Goal: Information Seeking & Learning: Learn about a topic

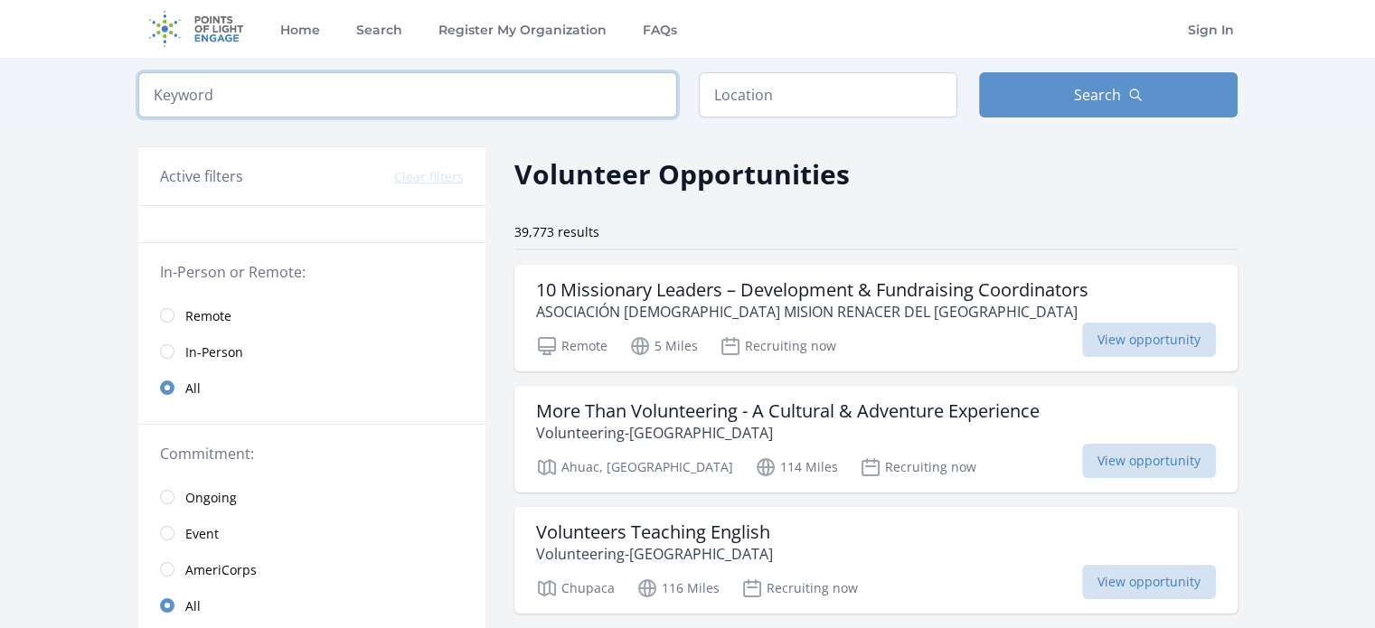
click at [510, 95] on input "search" at bounding box center [407, 94] width 539 height 45
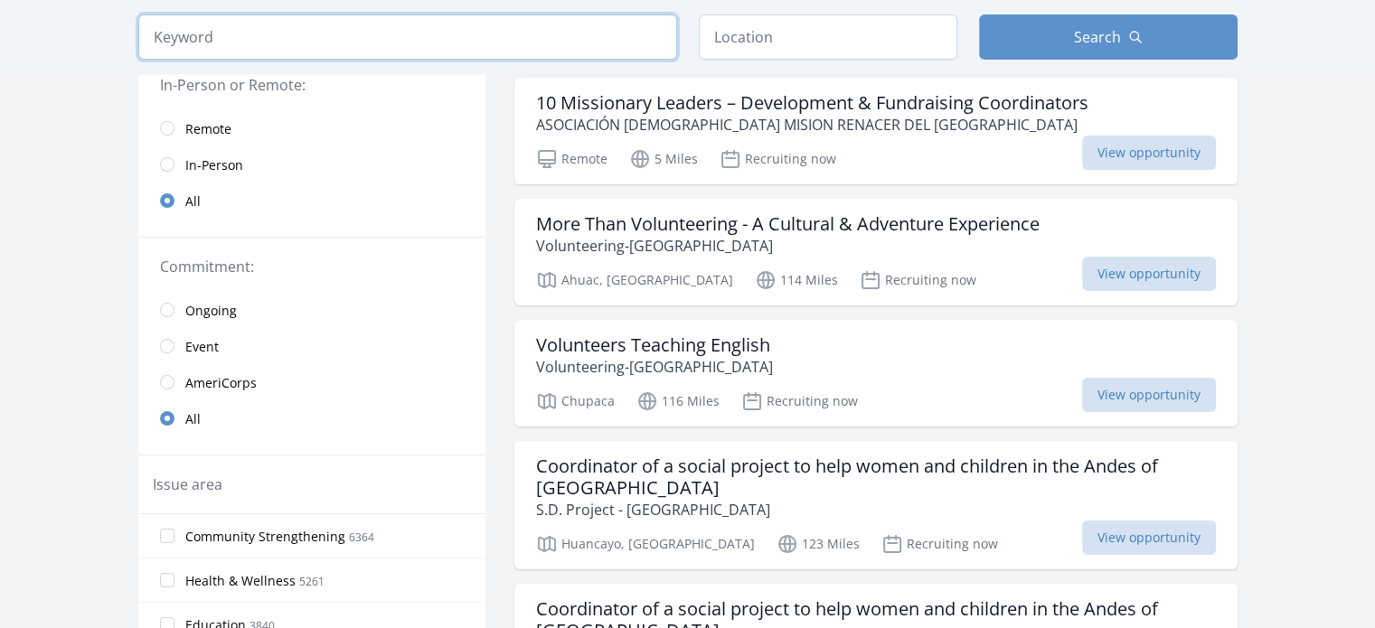
scroll to position [181, 0]
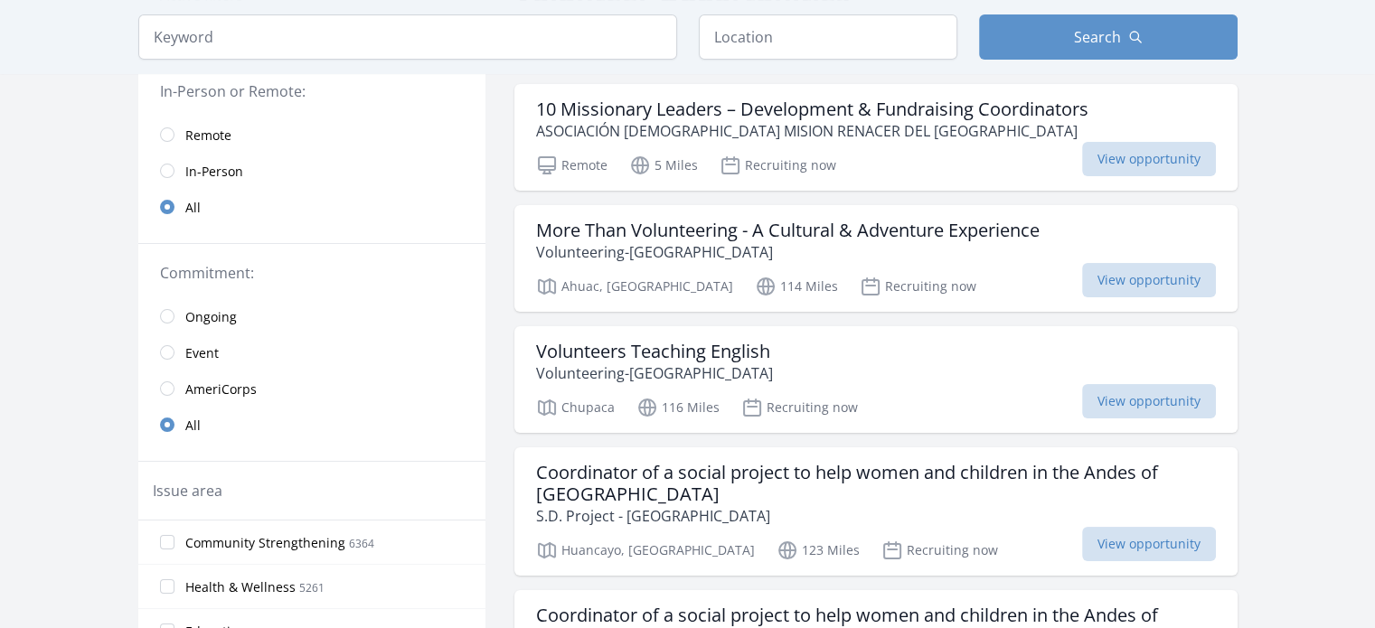
click at [219, 127] on span "Remote" at bounding box center [208, 136] width 46 height 18
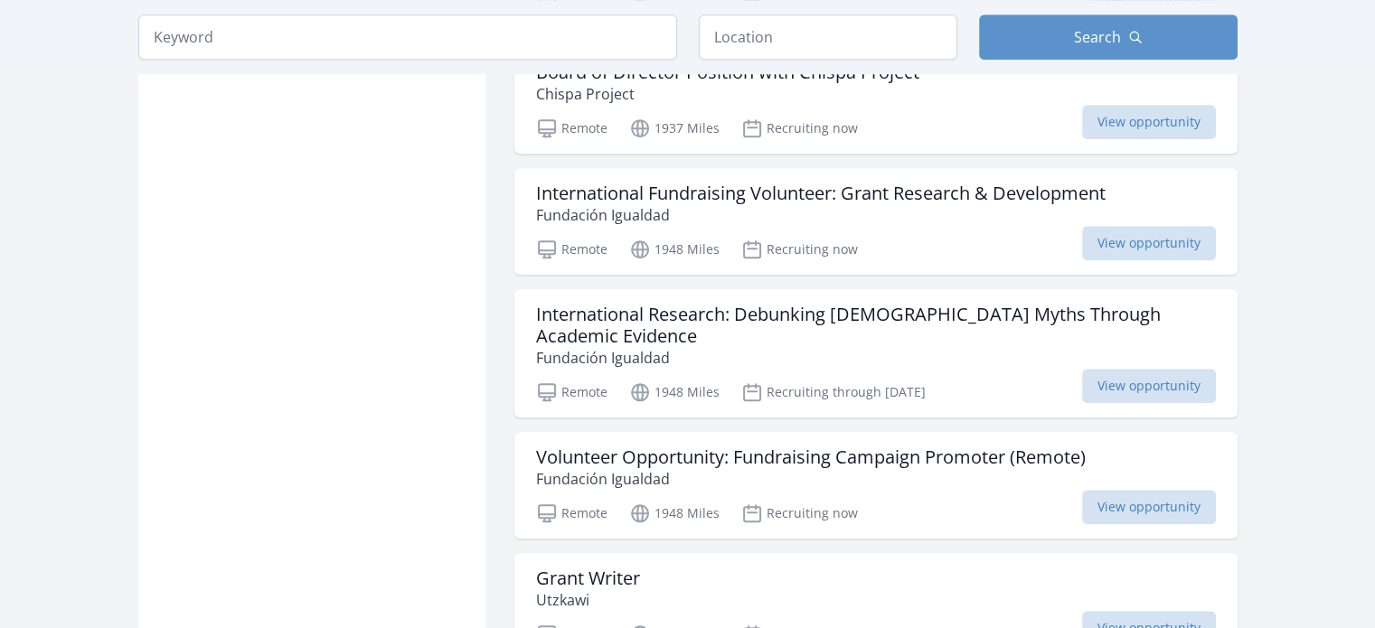
scroll to position [1718, 0]
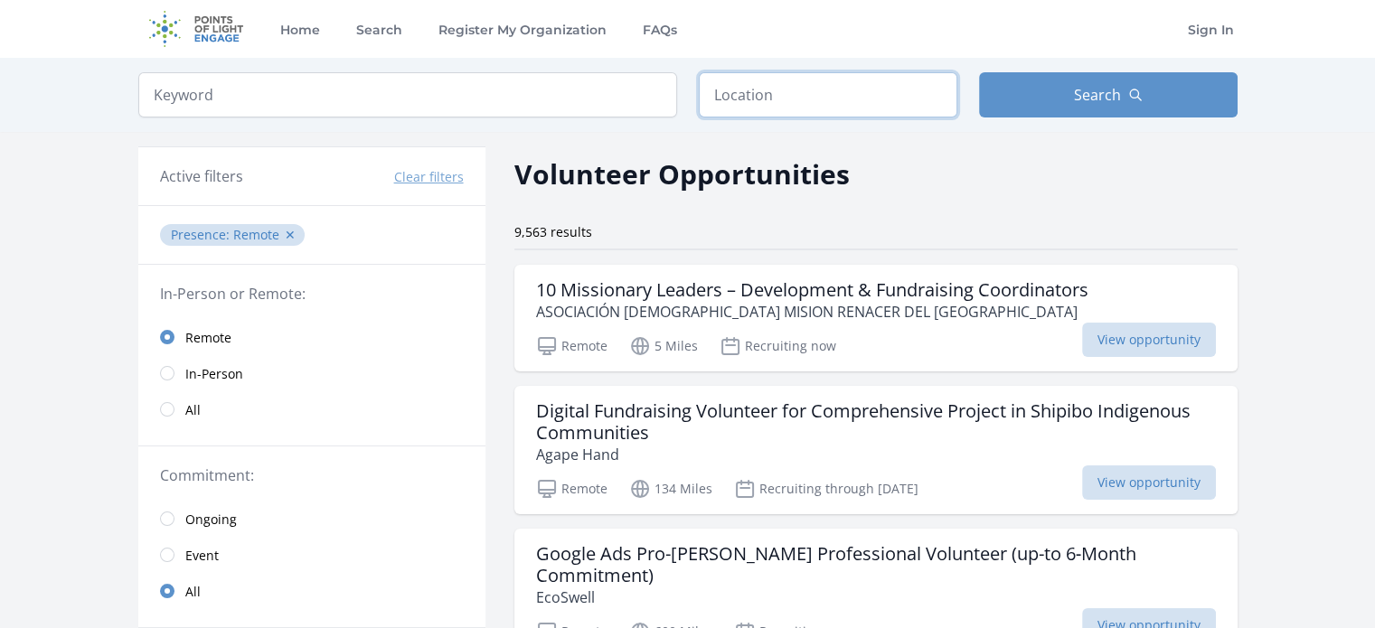
click at [865, 111] on input "text" at bounding box center [828, 94] width 259 height 45
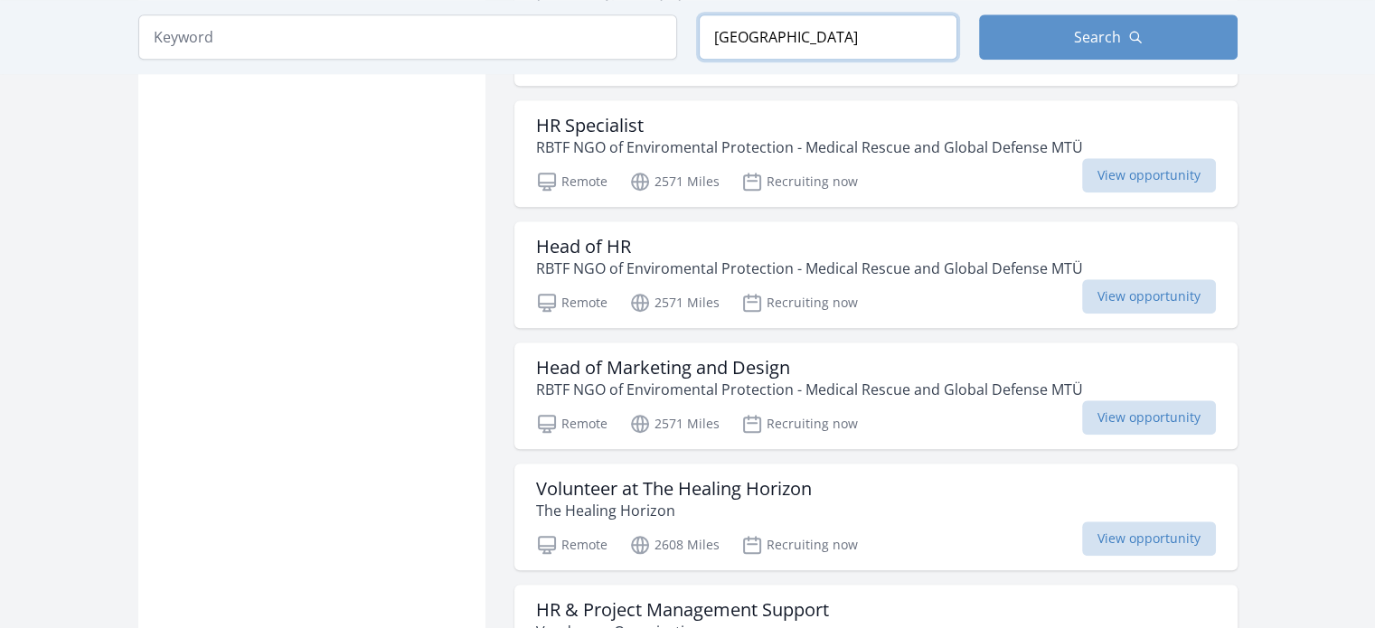
scroll to position [1989, 0]
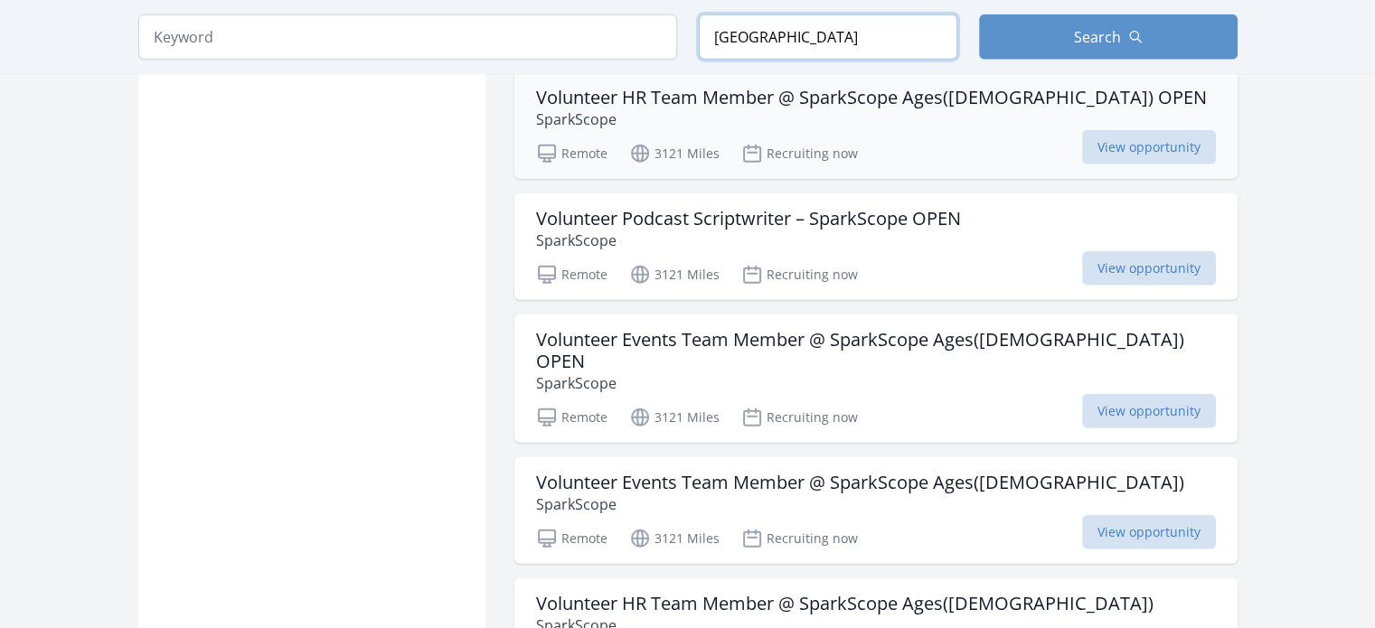
scroll to position [4883, 0]
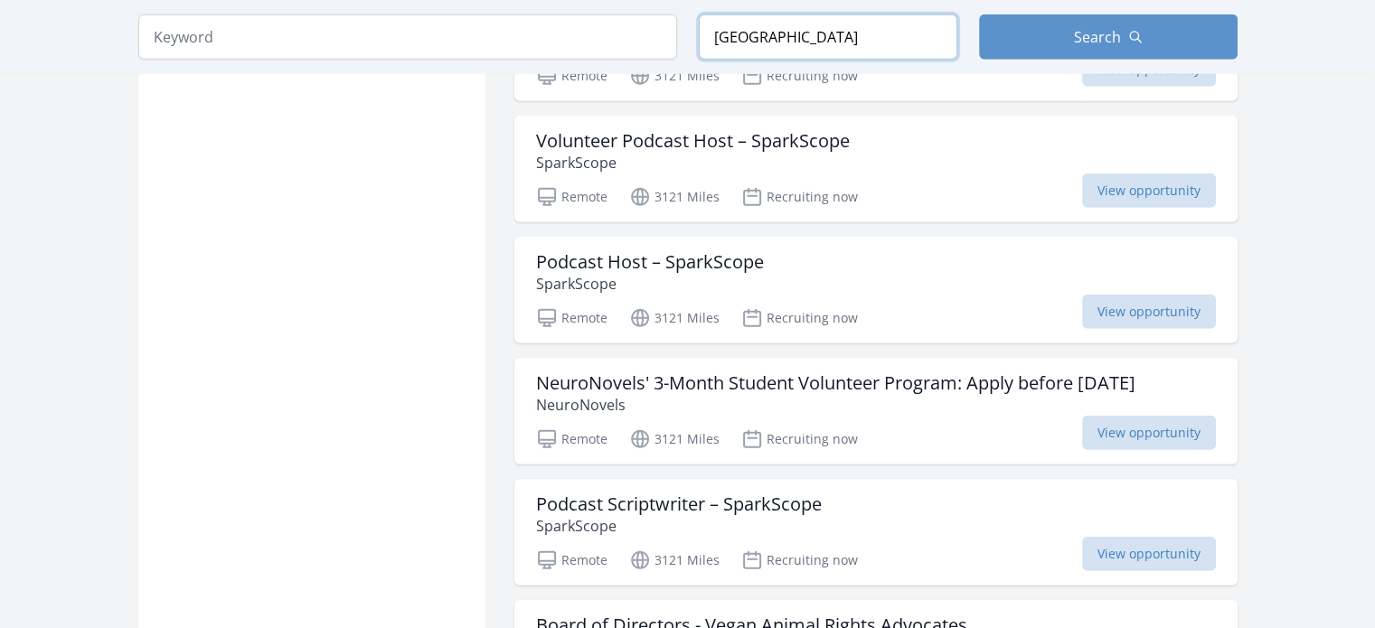
scroll to position [5426, 0]
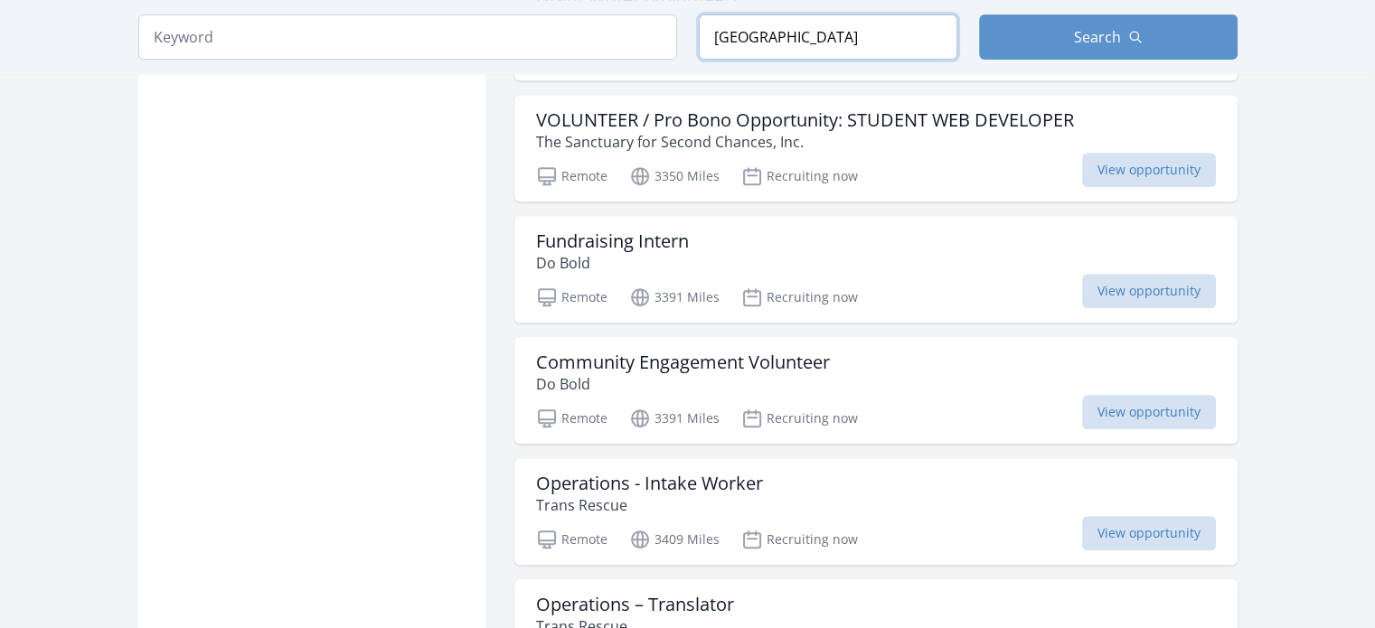
scroll to position [7686, 0]
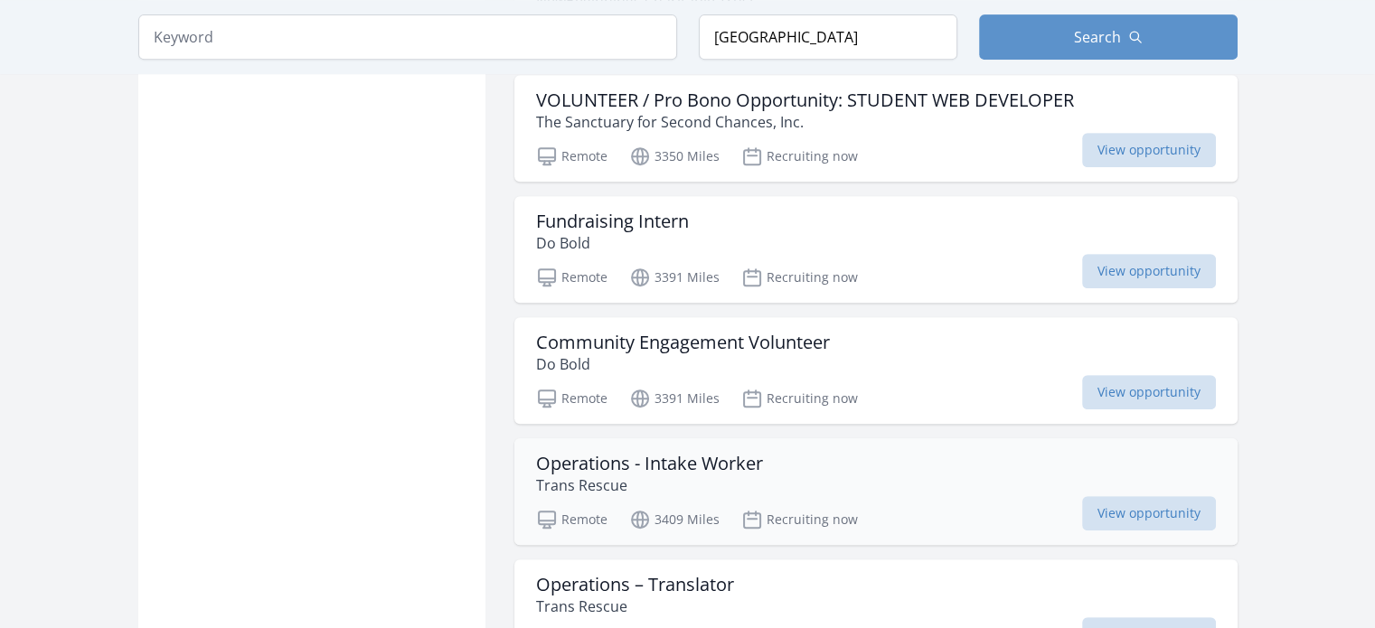
click at [616, 453] on h3 "Operations - Intake Worker" at bounding box center [649, 464] width 227 height 22
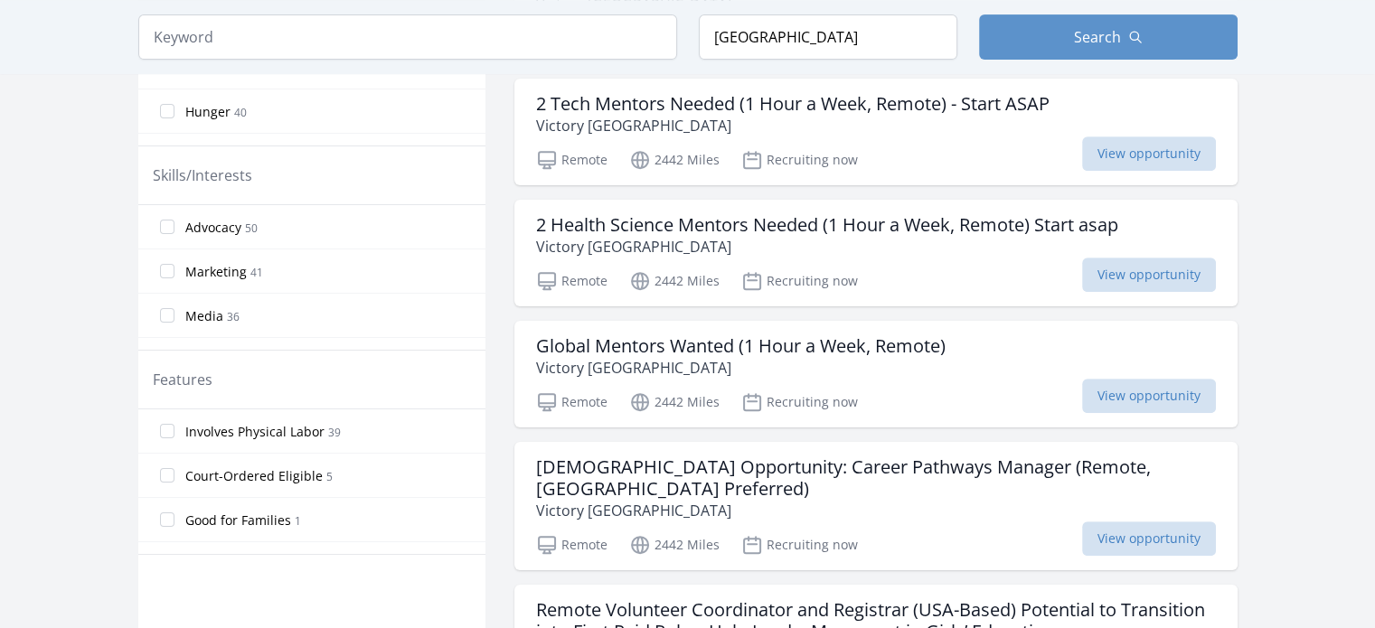
scroll to position [0, 0]
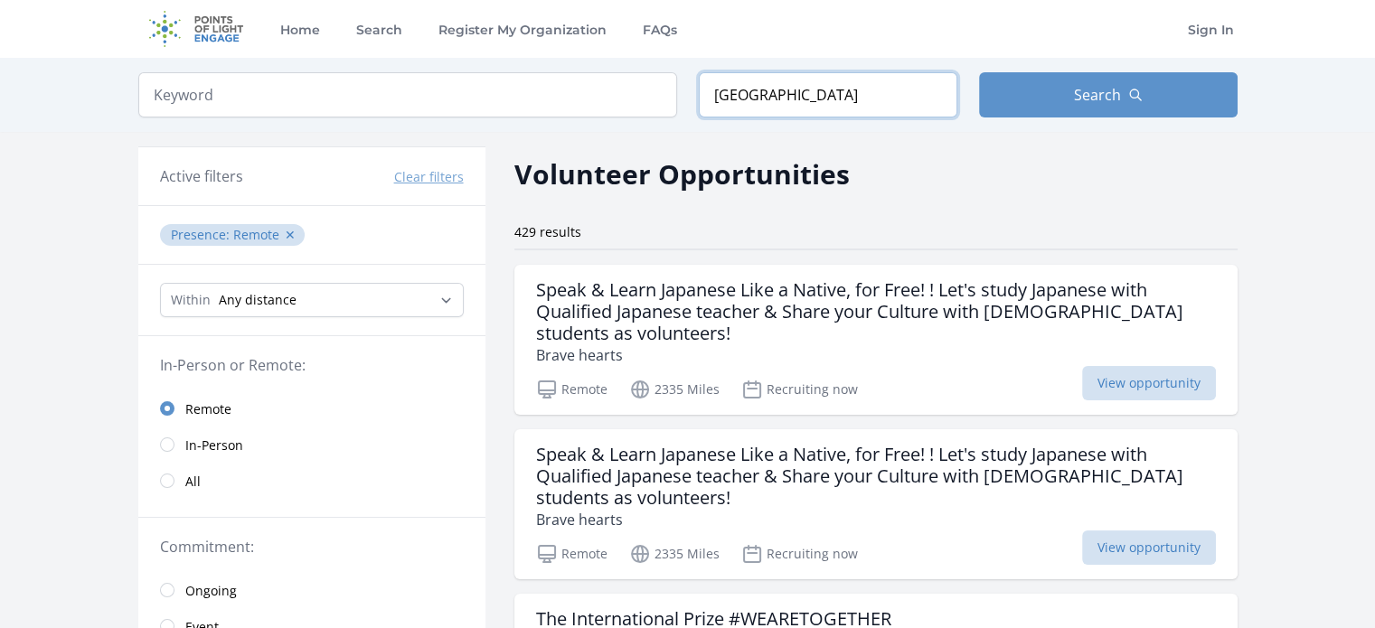
click at [753, 82] on input "Rusia" at bounding box center [828, 94] width 259 height 45
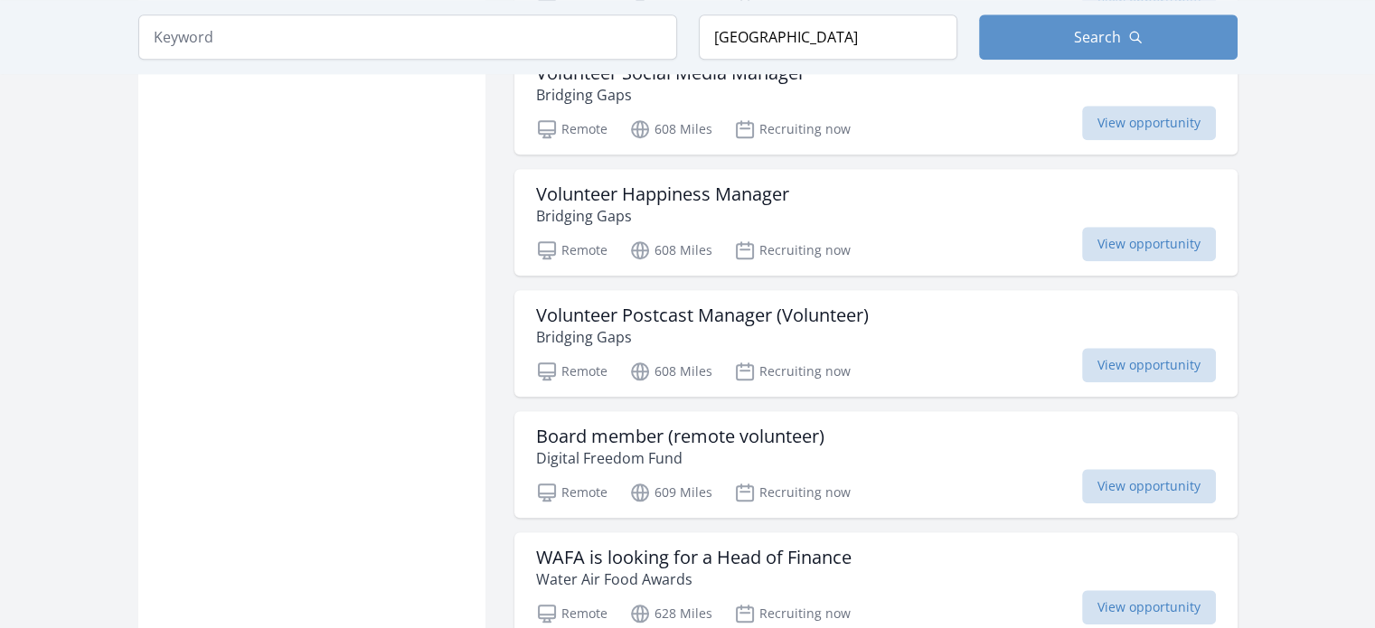
scroll to position [1718, 0]
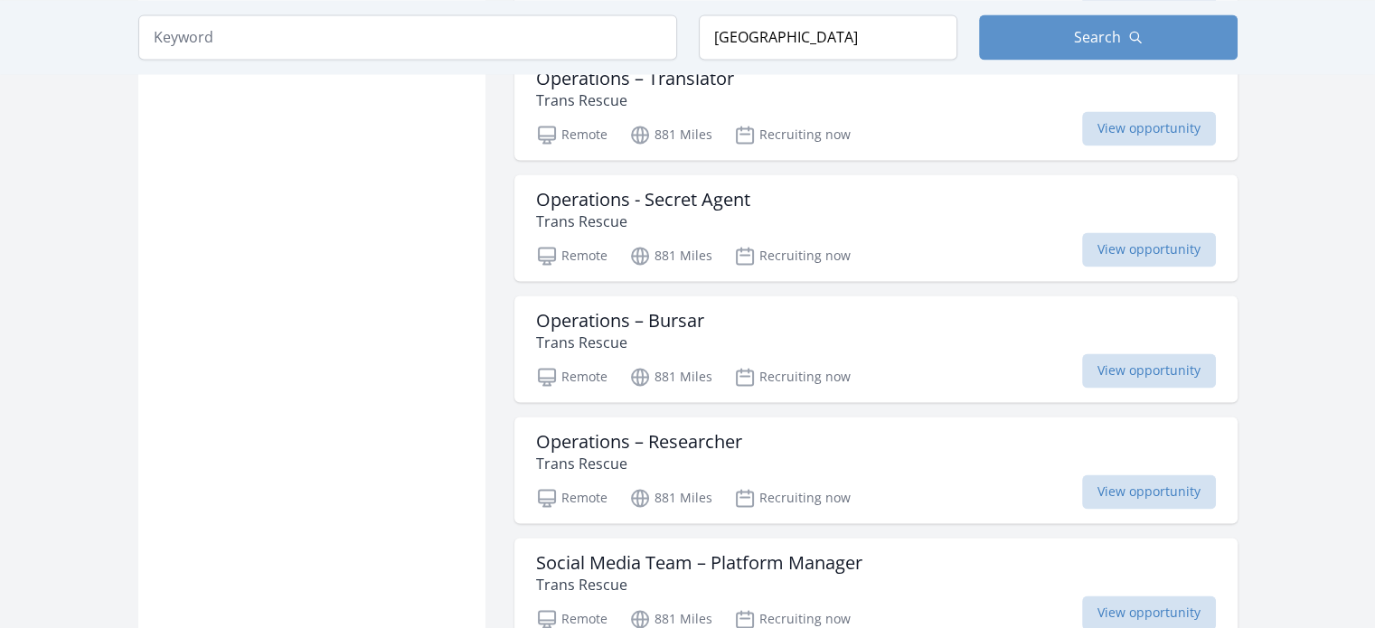
scroll to position [2803, 0]
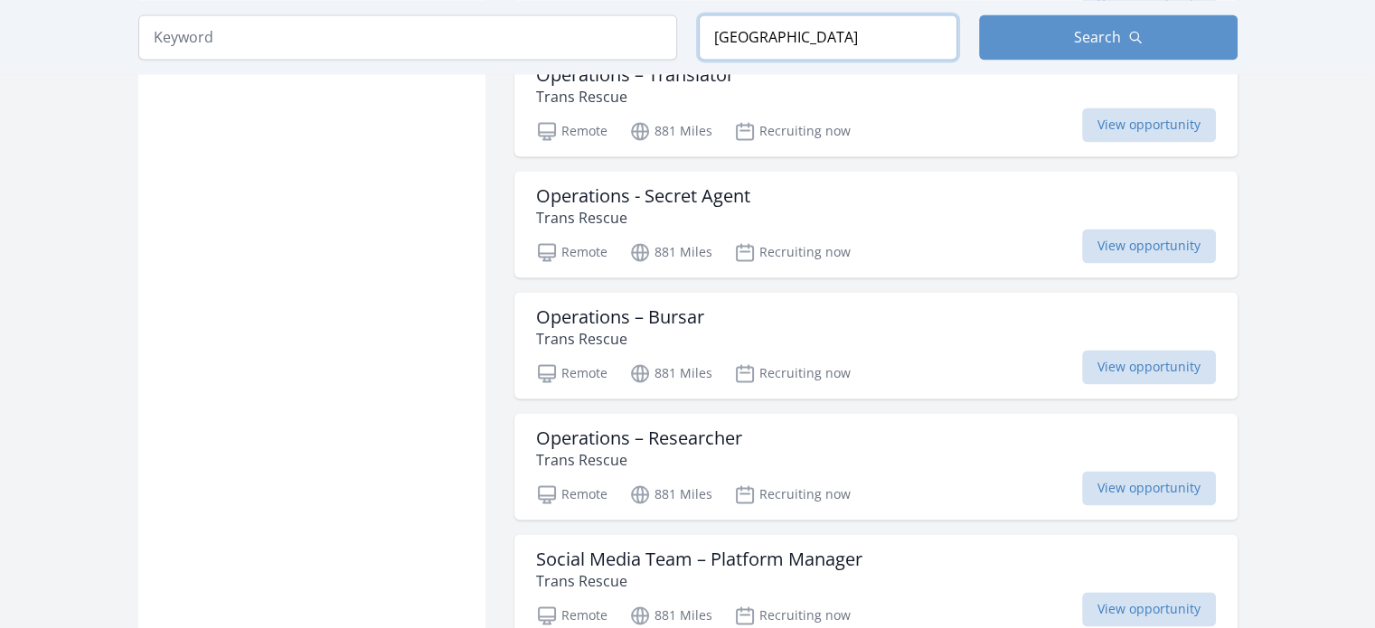
click at [813, 43] on input "Belarus" at bounding box center [828, 36] width 259 height 45
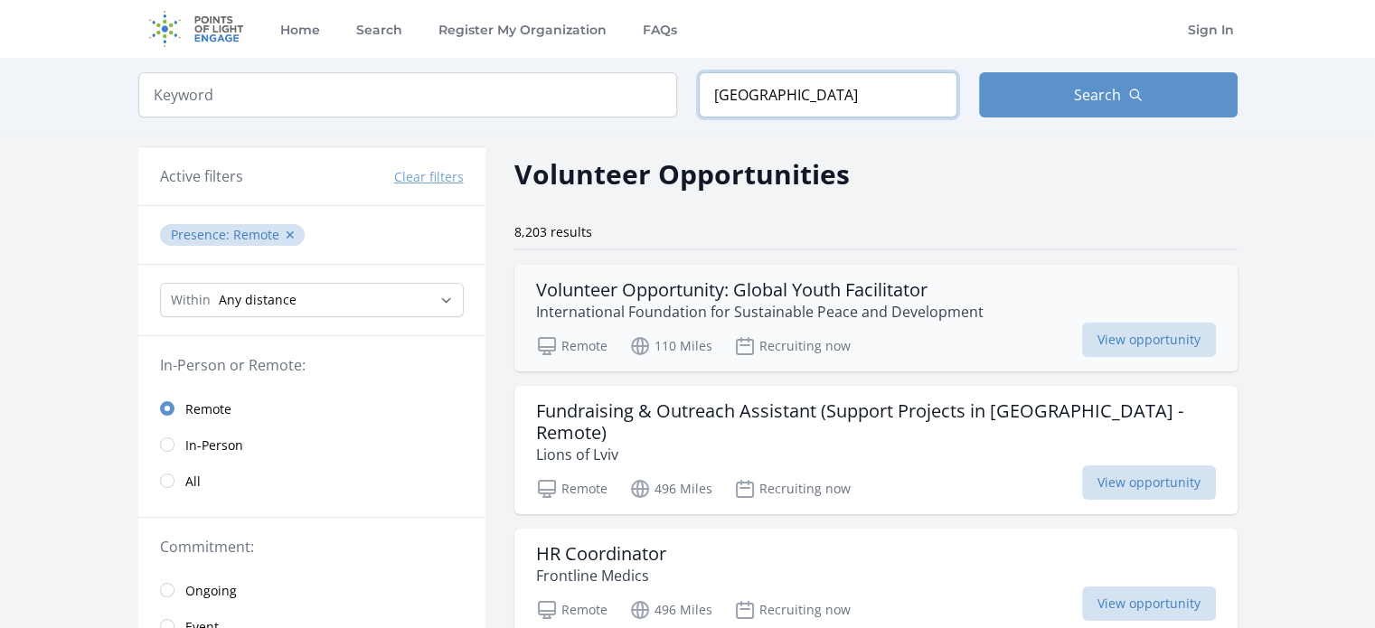
type input "Bulgaria"
click at [789, 108] on input "Bulgaria" at bounding box center [828, 94] width 259 height 45
click at [789, 107] on input "Bulgaria" at bounding box center [828, 94] width 259 height 45
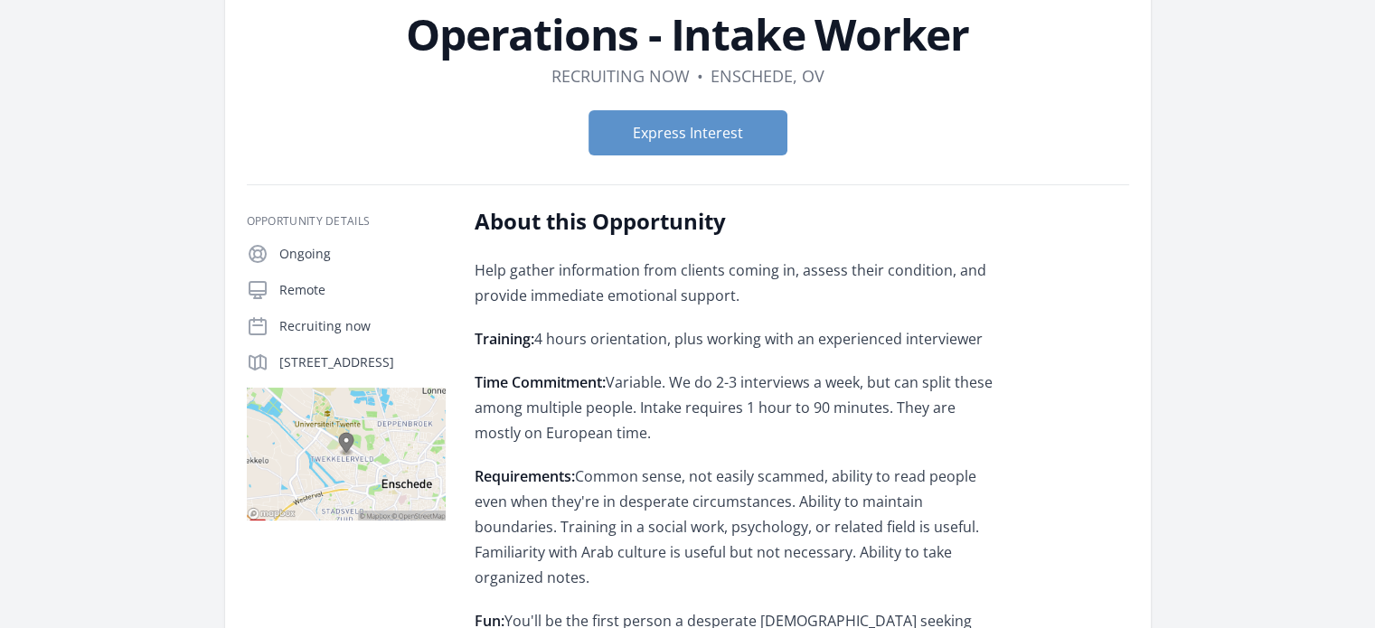
scroll to position [90, 0]
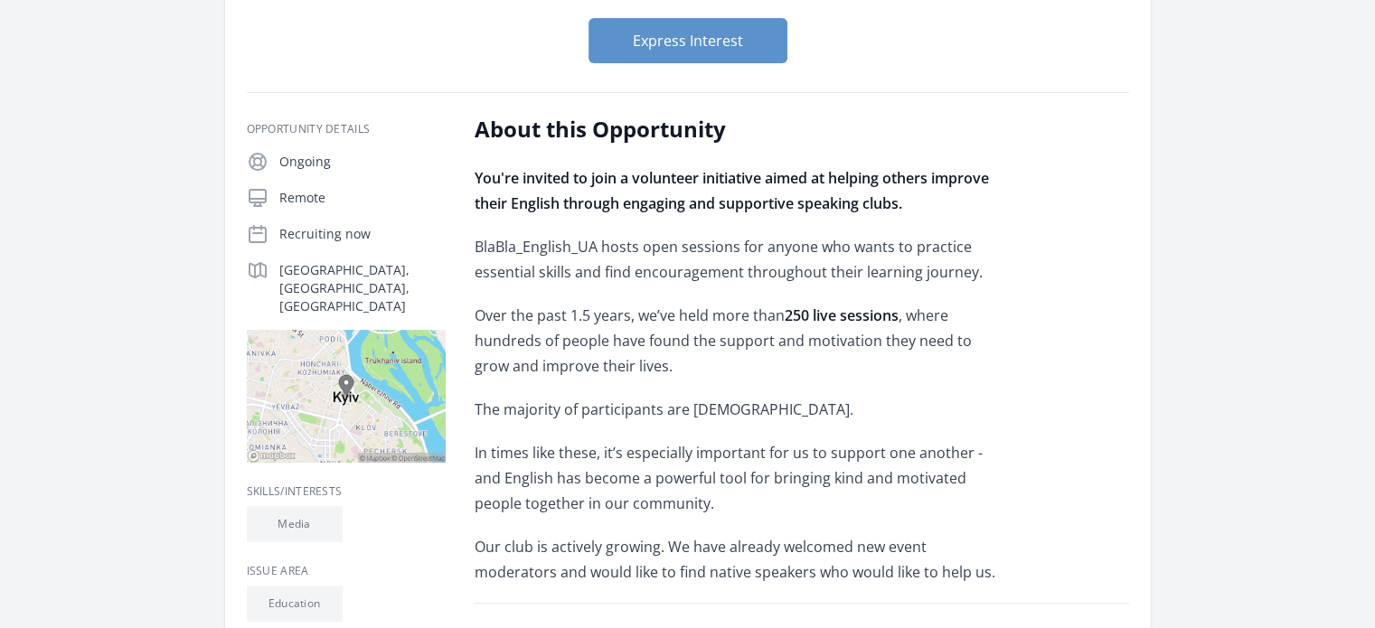
scroll to position [271, 0]
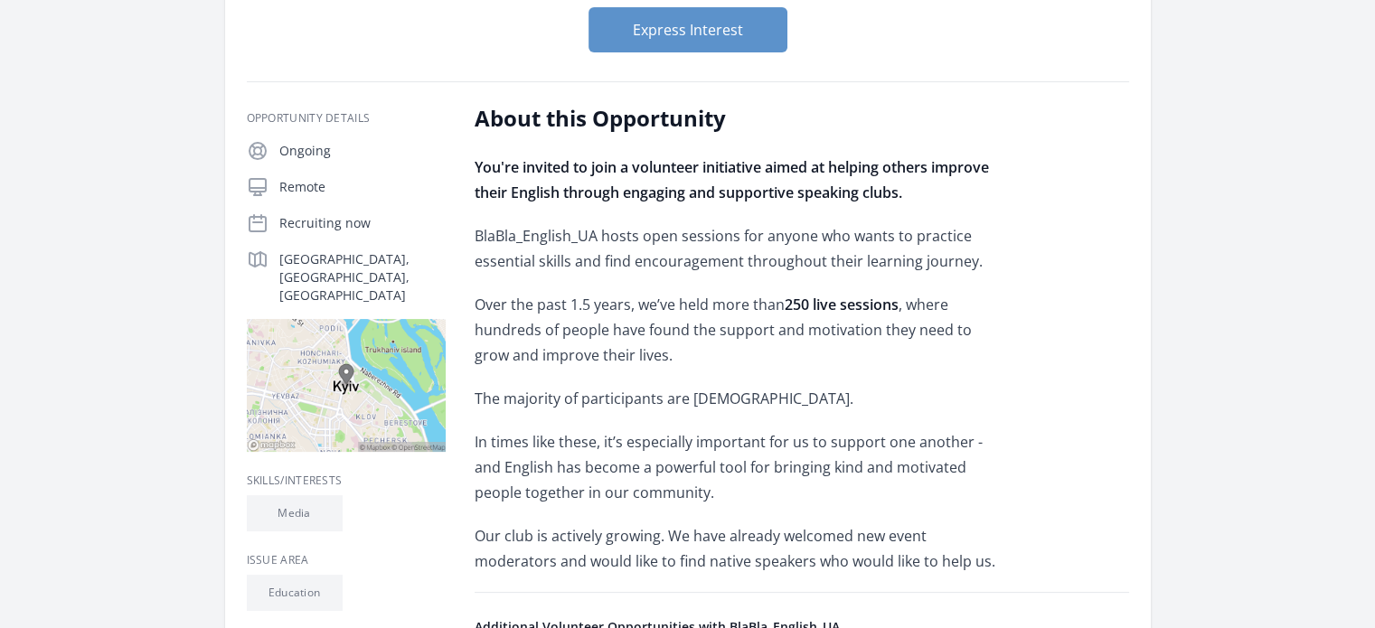
click at [336, 256] on p "Kyiv, Kyiv city, UA" at bounding box center [362, 277] width 166 height 54
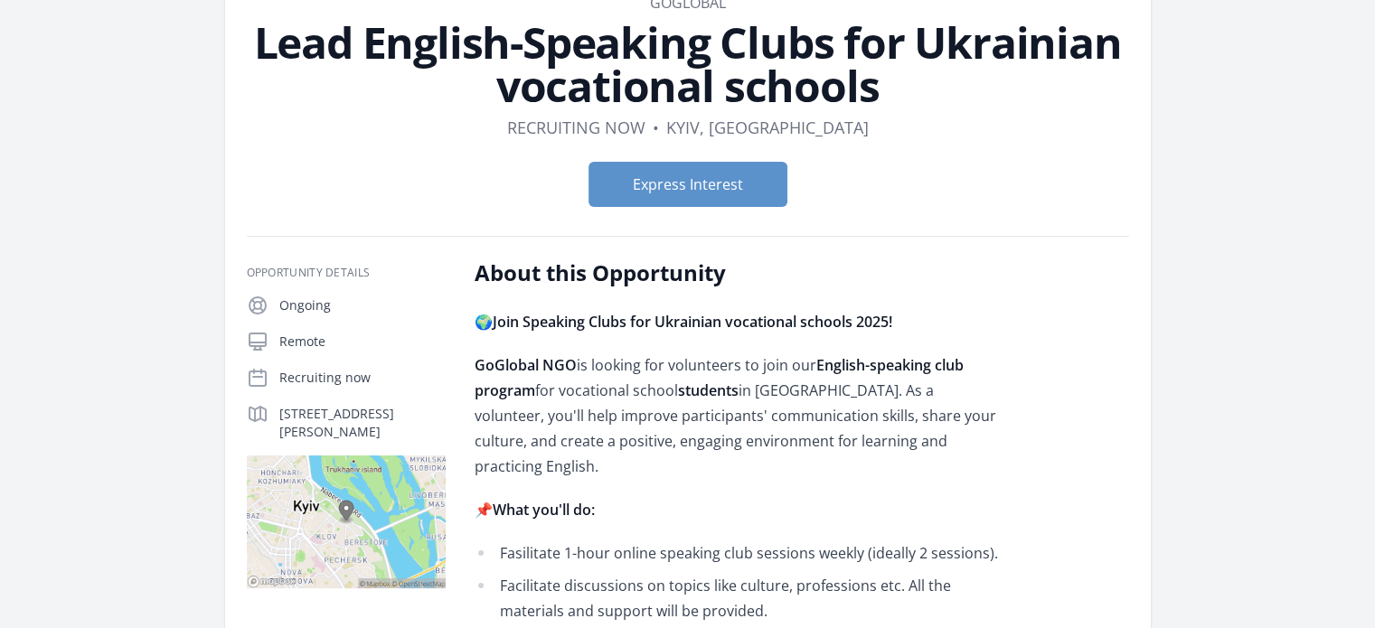
scroll to position [452, 0]
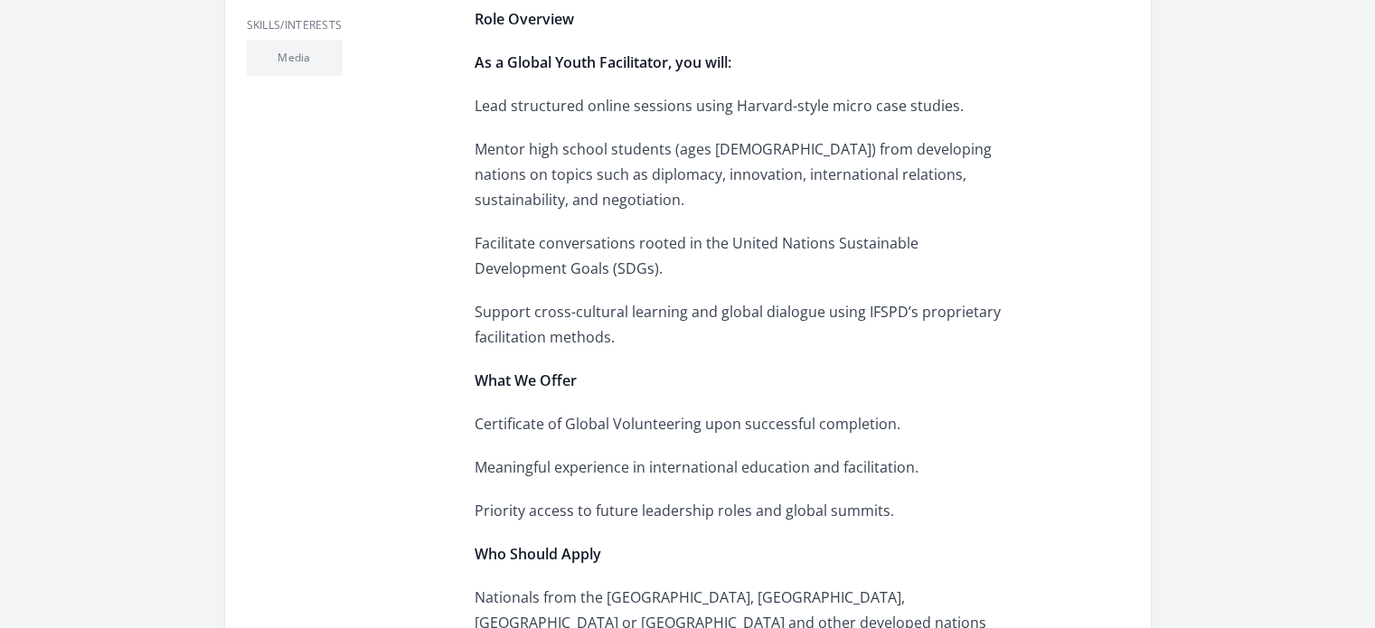
scroll to position [723, 0]
